Goal: Feedback & Contribution: Contribute content

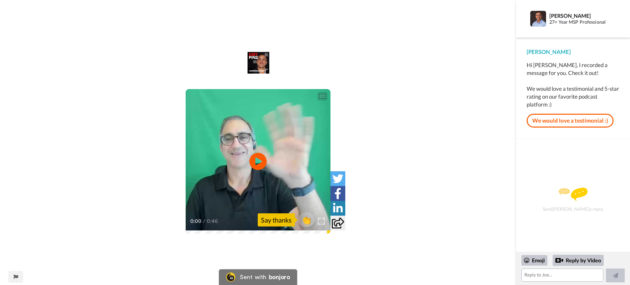
click at [258, 159] on icon at bounding box center [257, 161] width 17 height 17
click at [551, 121] on link "We would love a testimonial :)" at bounding box center [569, 121] width 87 height 14
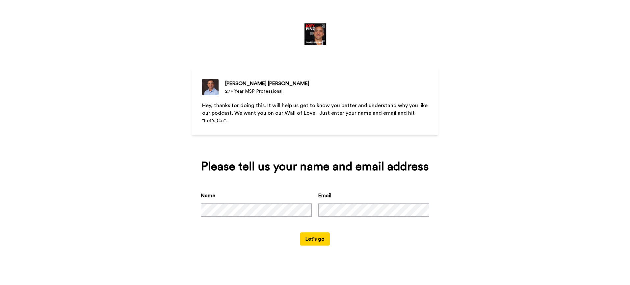
click at [311, 241] on button "Let's go" at bounding box center [315, 239] width 30 height 13
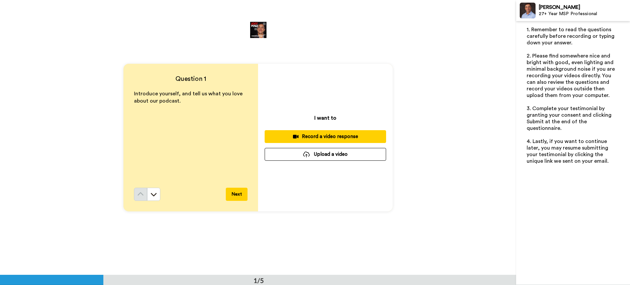
click at [329, 136] on div "Record a video response" at bounding box center [325, 136] width 111 height 7
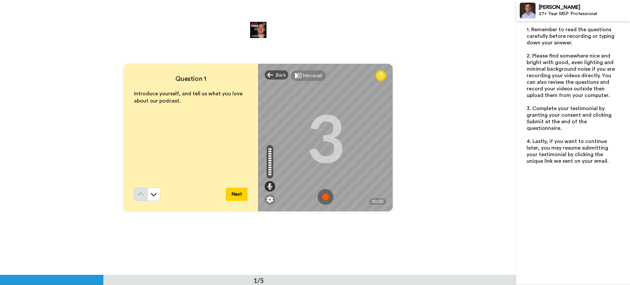
click at [325, 195] on img at bounding box center [326, 197] width 16 height 16
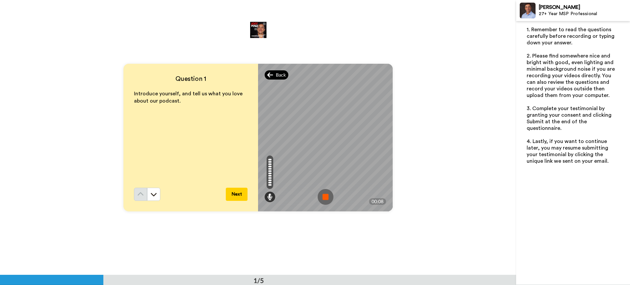
click at [272, 72] on div "Back" at bounding box center [277, 74] width 24 height 9
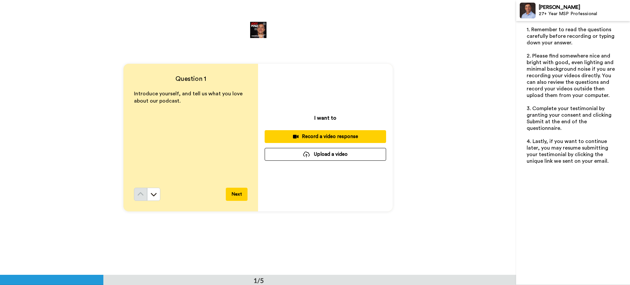
click at [331, 138] on div "Record a video response" at bounding box center [325, 136] width 111 height 7
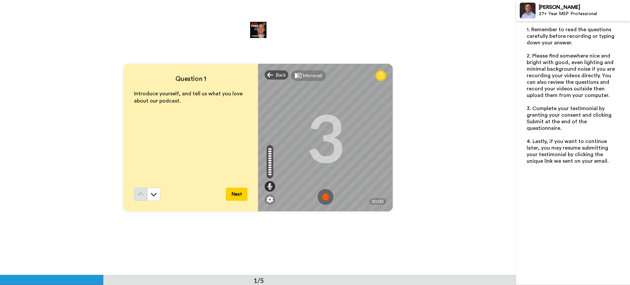
click at [322, 198] on img at bounding box center [326, 197] width 16 height 16
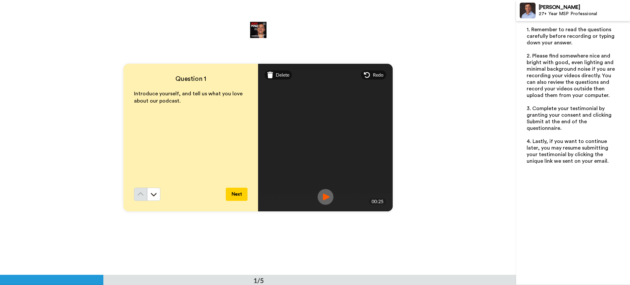
click at [232, 195] on button "Next" at bounding box center [237, 194] width 22 height 13
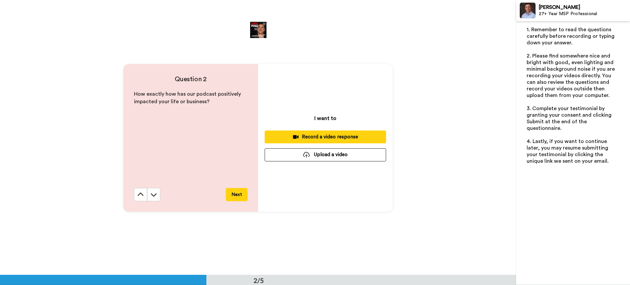
scroll to position [275, 0]
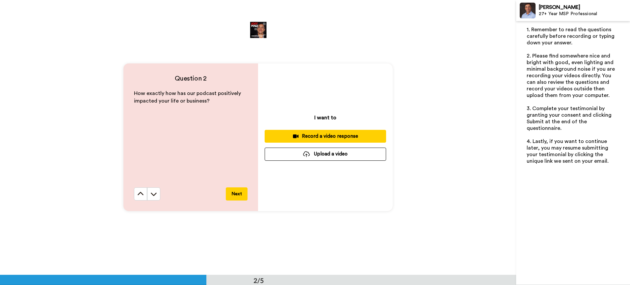
click at [323, 138] on div "Record a video response" at bounding box center [325, 136] width 111 height 7
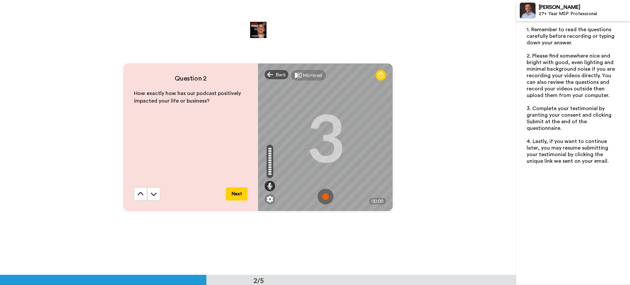
click at [325, 198] on img at bounding box center [326, 197] width 16 height 16
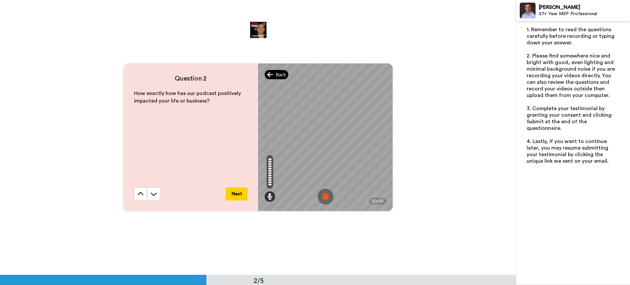
click at [276, 73] on span "Back" at bounding box center [281, 74] width 10 height 7
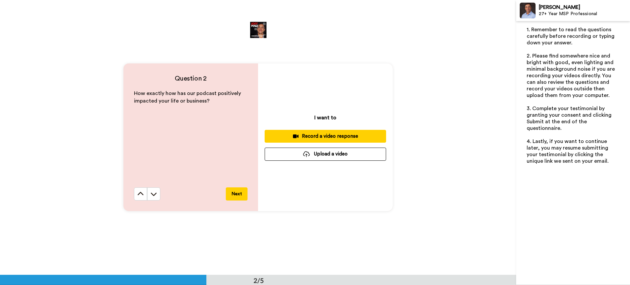
click at [320, 136] on div "Record a video response" at bounding box center [325, 136] width 111 height 7
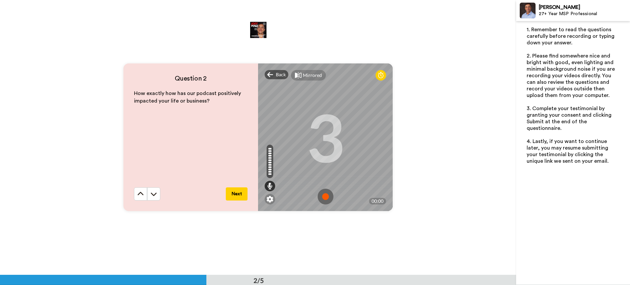
click at [322, 199] on img at bounding box center [326, 197] width 16 height 16
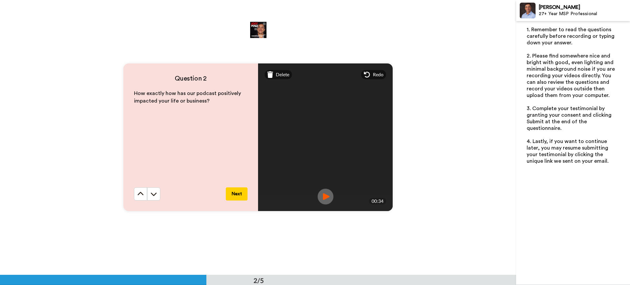
click at [241, 193] on button "Next" at bounding box center [237, 194] width 22 height 13
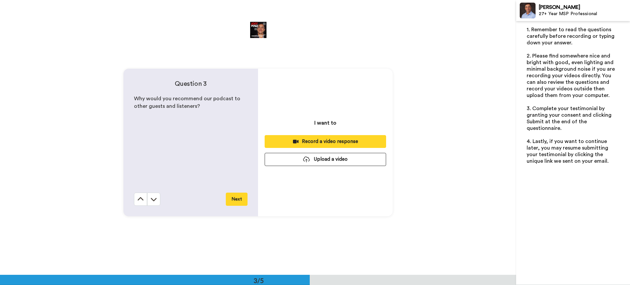
scroll to position [551, 0]
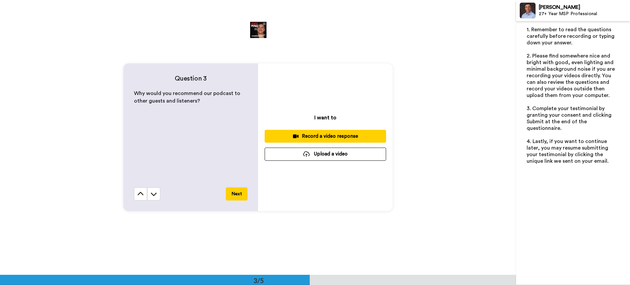
click at [321, 136] on div "Record a video response" at bounding box center [325, 136] width 111 height 7
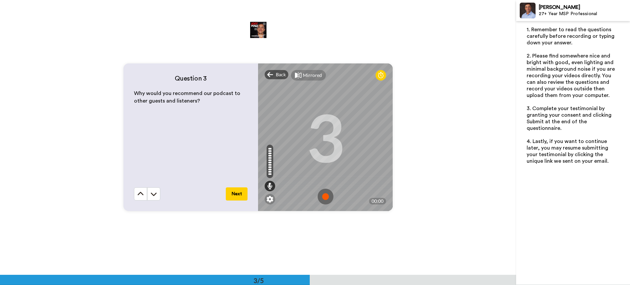
click at [324, 195] on img at bounding box center [326, 197] width 16 height 16
click at [318, 196] on img at bounding box center [326, 197] width 16 height 16
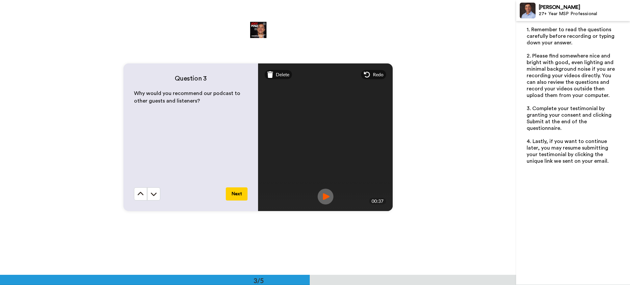
click at [242, 195] on button "Next" at bounding box center [237, 194] width 22 height 13
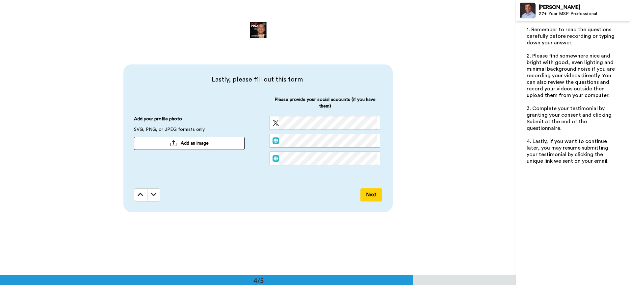
scroll to position [826, 0]
click at [181, 145] on span "Add an image" at bounding box center [195, 142] width 28 height 7
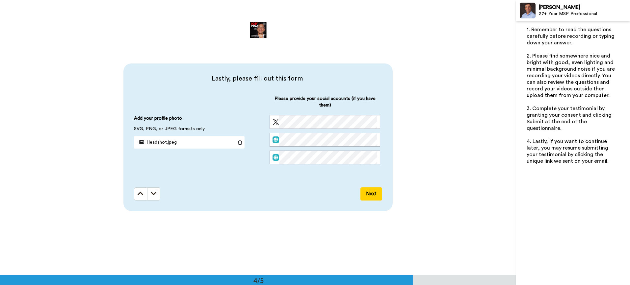
click at [367, 195] on button "Next" at bounding box center [371, 194] width 22 height 13
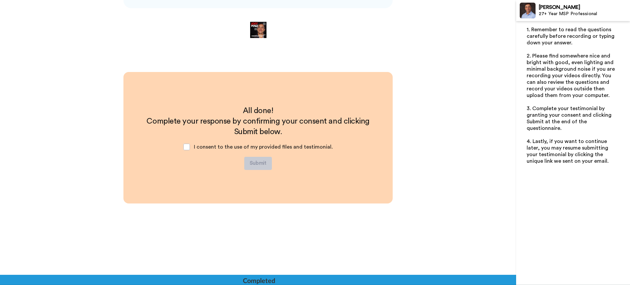
scroll to position [1029, 0]
click at [189, 146] on span at bounding box center [186, 146] width 7 height 7
click at [259, 162] on button "Submit" at bounding box center [258, 163] width 28 height 13
